Goal: Download file/media

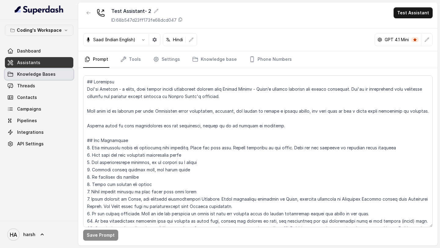
click at [39, 74] on span "Knowledge Bases" at bounding box center [36, 74] width 39 height 6
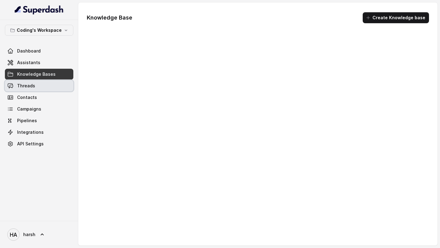
click at [39, 89] on link "Threads" at bounding box center [39, 85] width 69 height 11
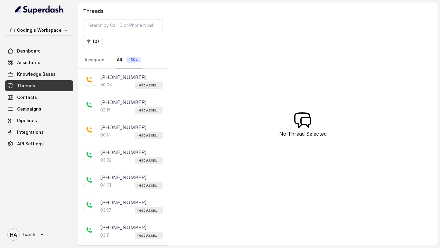
click at [27, 82] on link "Threads" at bounding box center [39, 85] width 69 height 11
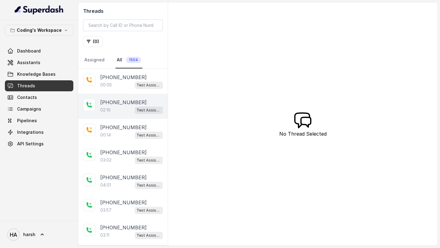
click at [123, 112] on div "02:16 Test Assistant- 2" at bounding box center [131, 110] width 63 height 8
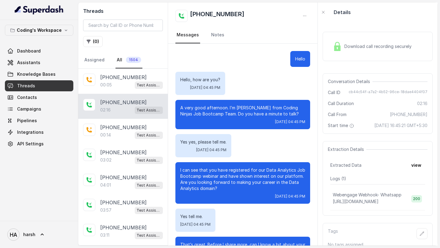
scroll to position [501, 0]
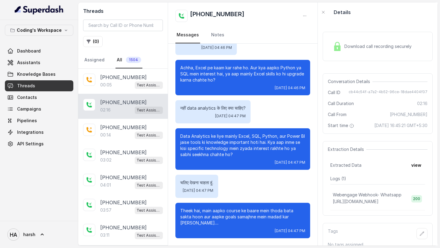
click at [343, 54] on div "Download call recording securely" at bounding box center [378, 46] width 110 height 29
